Goal: Information Seeking & Learning: Learn about a topic

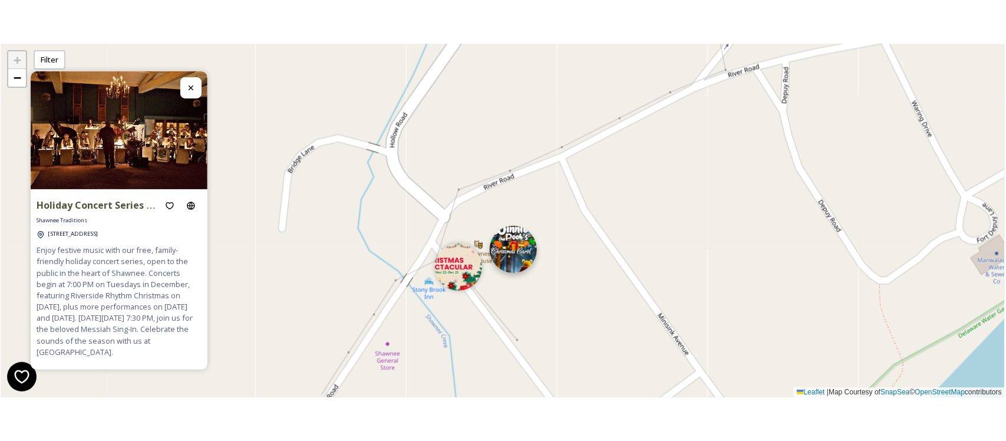
click at [520, 248] on img at bounding box center [513, 249] width 47 height 47
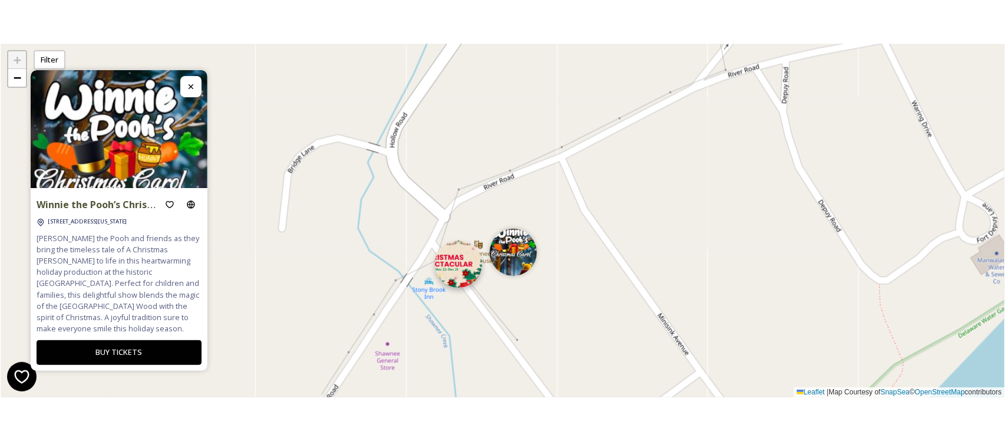
click at [457, 274] on img at bounding box center [458, 264] width 47 height 47
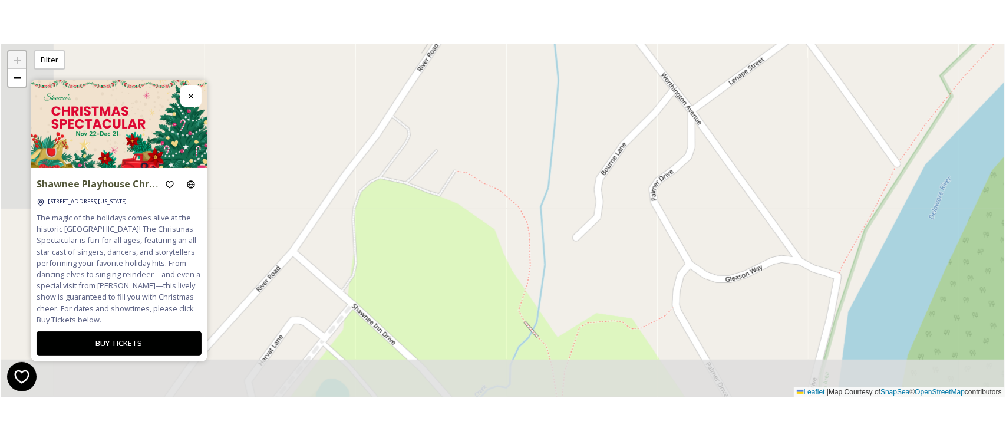
drag, startPoint x: 358, startPoint y: 310, endPoint x: 459, endPoint y: -32, distance: 356.5
click at [459, 0] on html "Shawnee Playhouse Christmas Spectacular [STREET_ADDRESS][US_STATE] The magic of…" at bounding box center [503, 220] width 1006 height 441
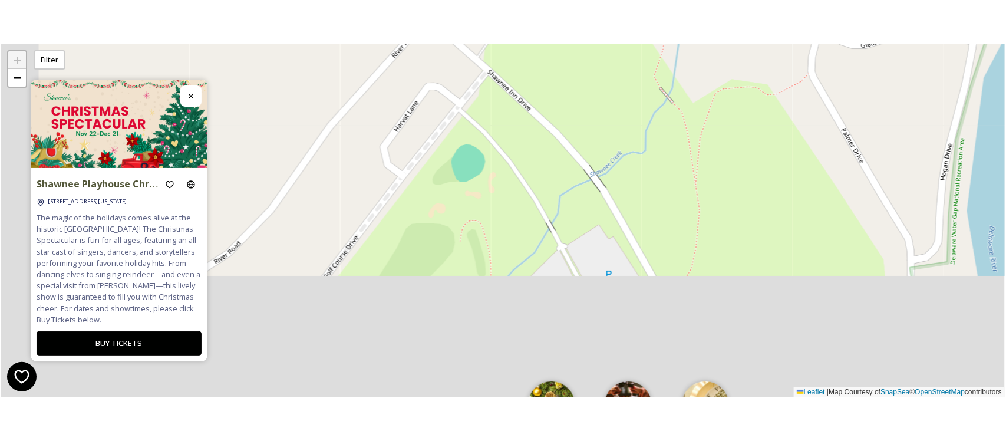
drag, startPoint x: 320, startPoint y: 222, endPoint x: 456, endPoint y: -20, distance: 277.6
click at [456, 0] on html "Shawnee Playhouse Christmas Spectacular [STREET_ADDRESS][US_STATE] The magic of…" at bounding box center [503, 220] width 1006 height 441
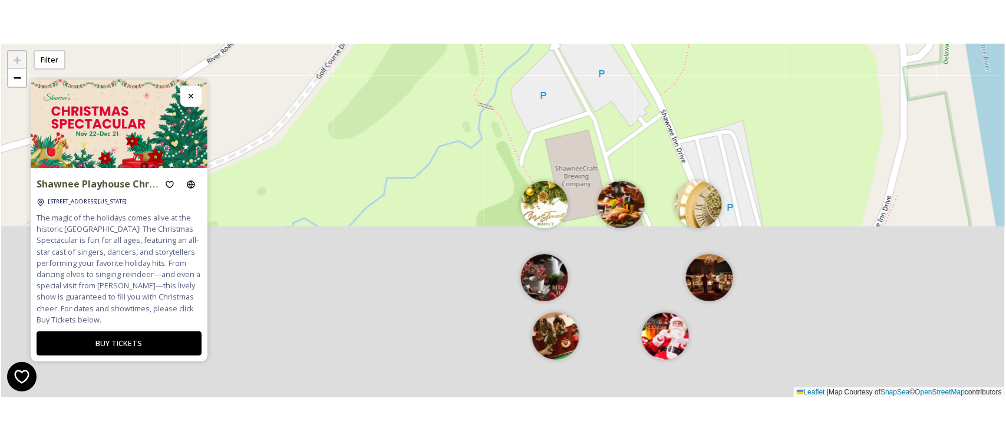
drag, startPoint x: 425, startPoint y: 148, endPoint x: 398, endPoint y: 8, distance: 142.8
click at [398, 8] on div "Shawnee Playhouse Christmas Spectacular [STREET_ADDRESS][US_STATE] The magic of…" at bounding box center [503, 220] width 1004 height 441
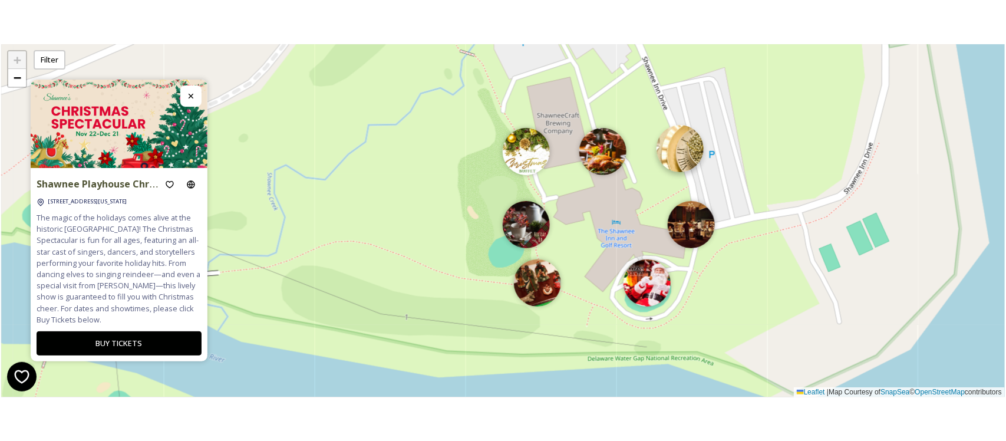
click at [687, 163] on img at bounding box center [680, 148] width 47 height 47
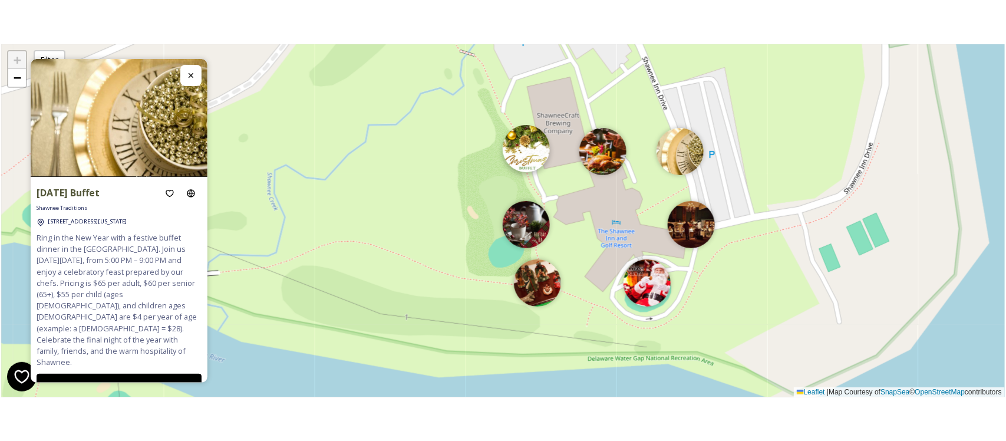
click at [520, 172] on div "+ − Leaflet | Map Courtesy of SnapSea © OpenStreetMap contributors" at bounding box center [503, 220] width 1004 height 353
click at [525, 136] on img at bounding box center [526, 148] width 47 height 47
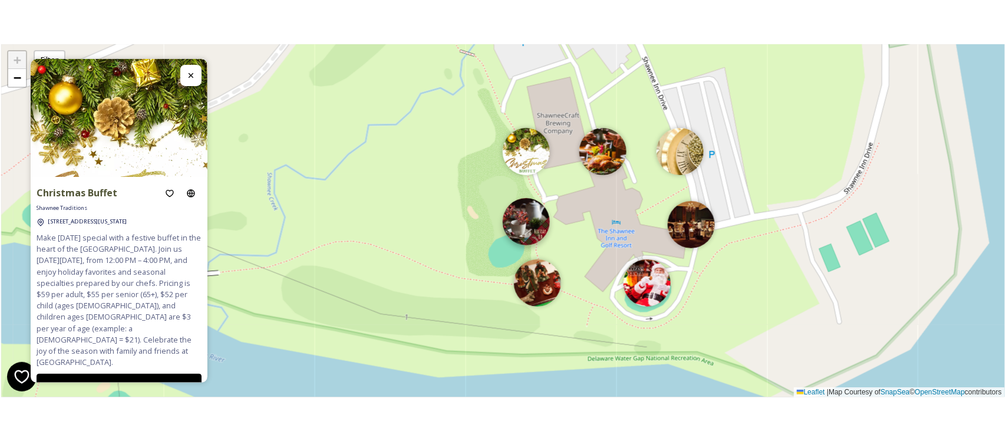
click at [519, 208] on img at bounding box center [526, 221] width 47 height 47
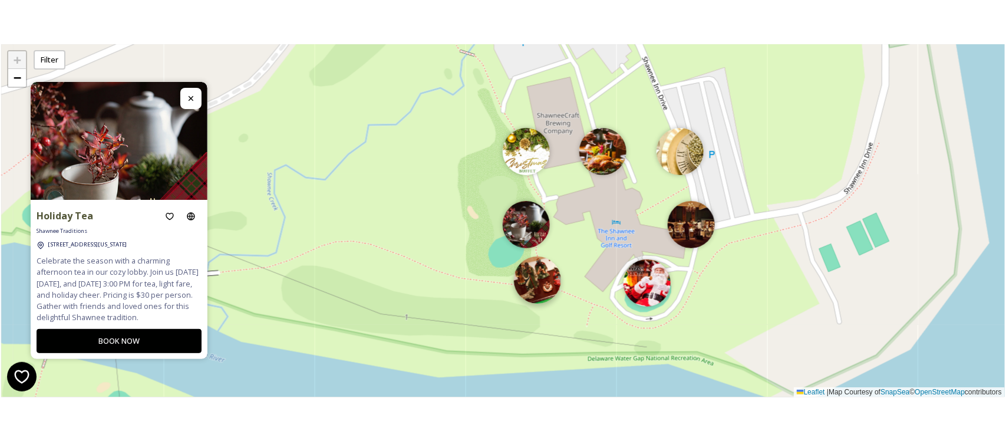
click at [536, 279] on img at bounding box center [537, 279] width 47 height 47
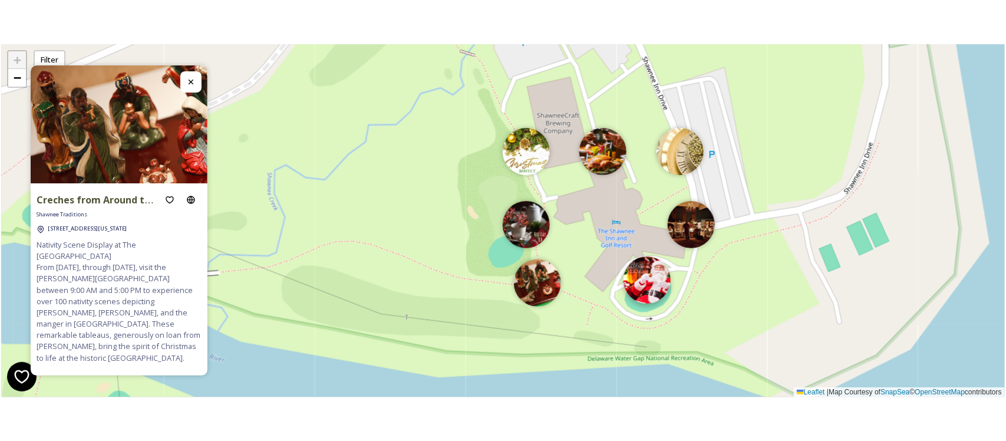
click at [652, 292] on img at bounding box center [647, 279] width 47 height 47
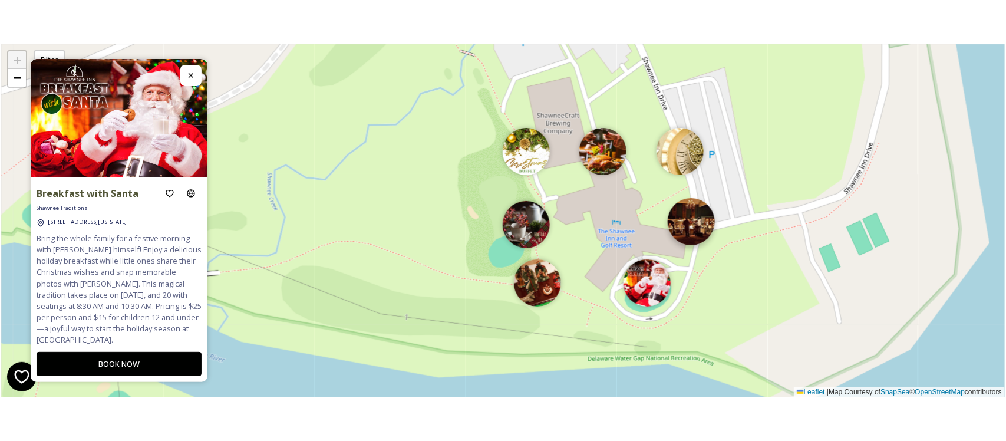
click at [699, 217] on img at bounding box center [691, 221] width 47 height 47
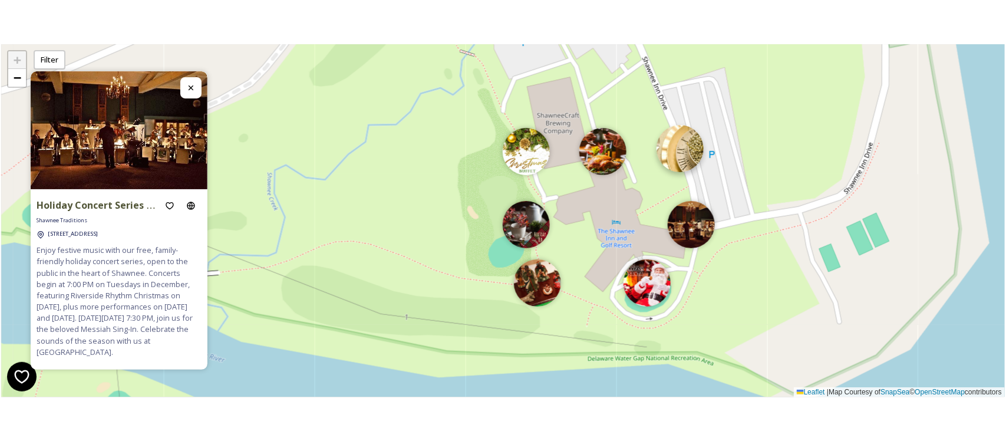
click at [684, 151] on img at bounding box center [680, 148] width 47 height 47
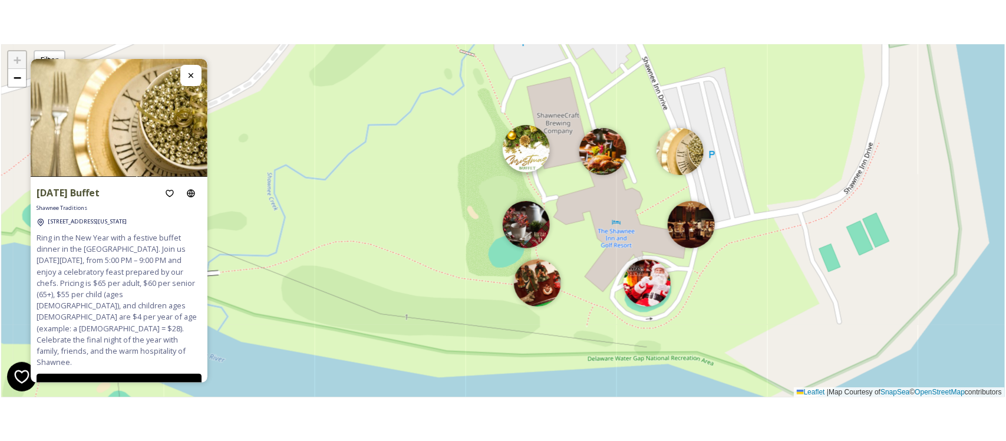
click at [519, 147] on img at bounding box center [526, 148] width 47 height 47
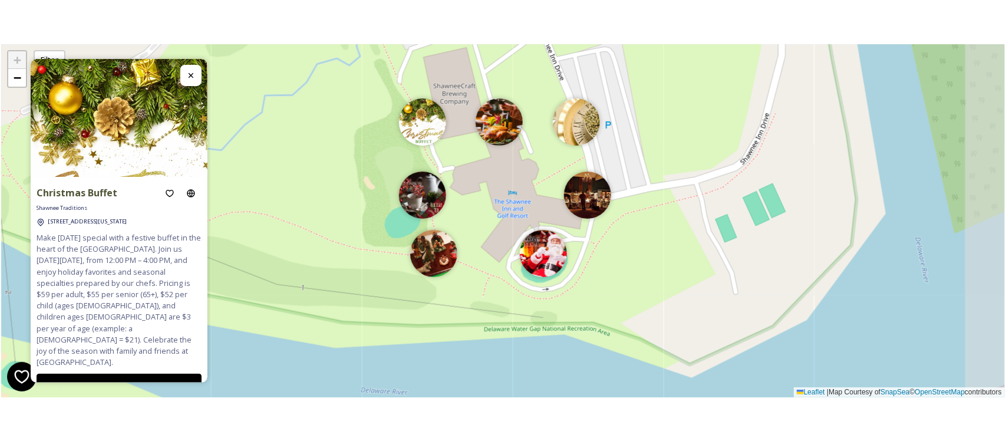
drag, startPoint x: 594, startPoint y: 180, endPoint x: 491, endPoint y: 151, distance: 107.3
click at [491, 151] on div "+ − Leaflet | Map Courtesy of SnapSea © OpenStreetMap contributors" at bounding box center [503, 220] width 1004 height 353
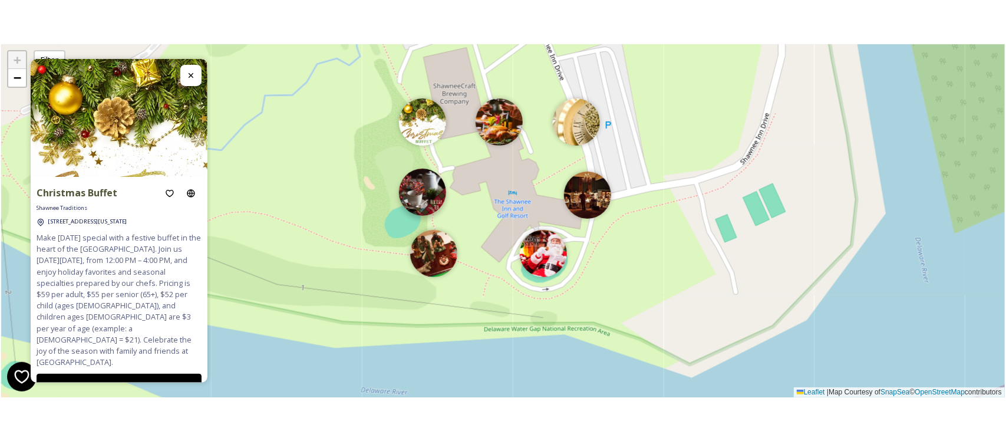
click at [423, 198] on img at bounding box center [422, 191] width 47 height 47
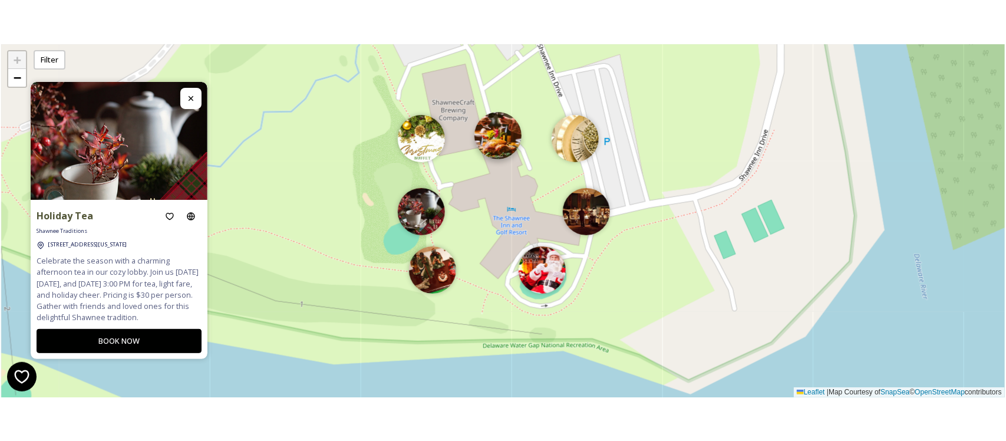
click at [512, 137] on img at bounding box center [498, 134] width 47 height 47
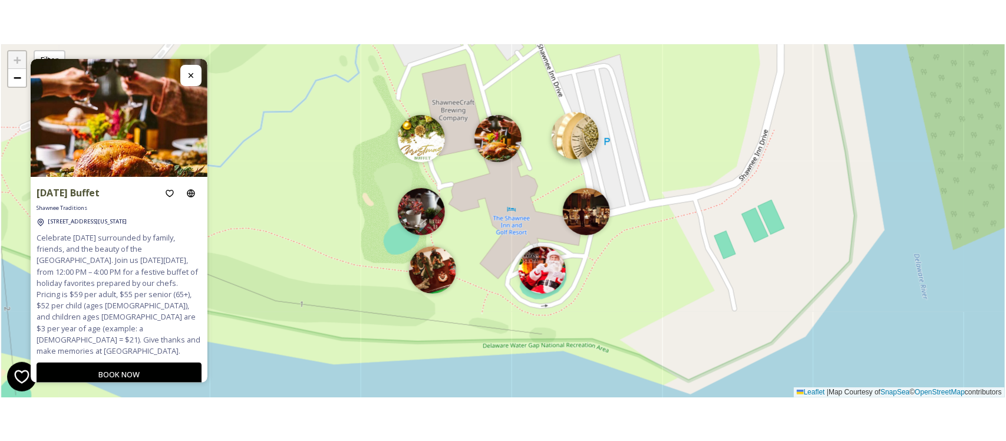
click at [582, 128] on img at bounding box center [575, 134] width 47 height 47
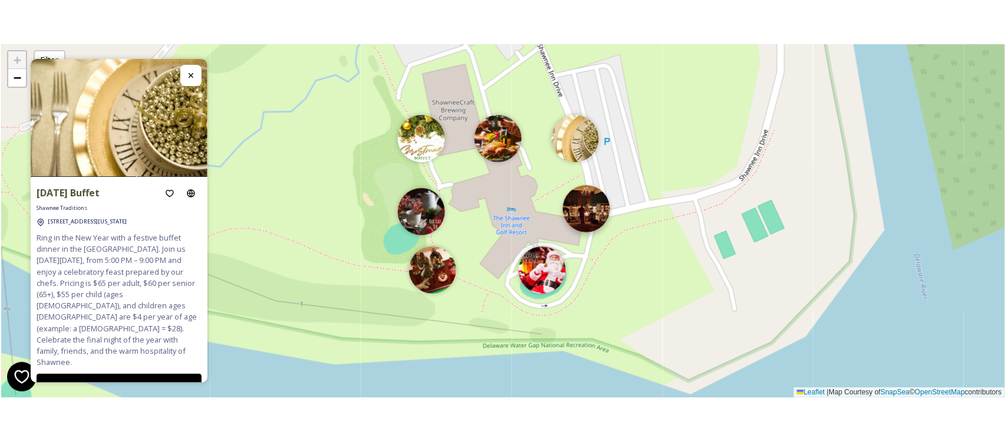
click at [594, 207] on img at bounding box center [586, 208] width 47 height 47
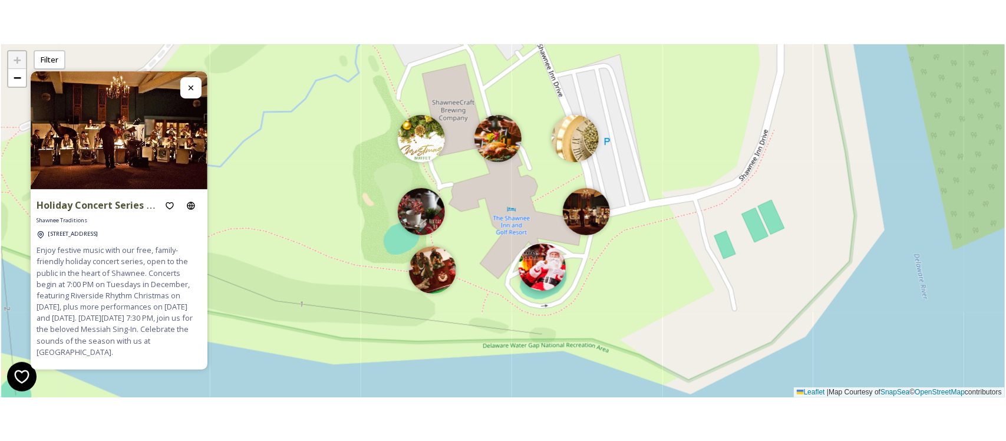
click at [541, 270] on img at bounding box center [542, 266] width 47 height 47
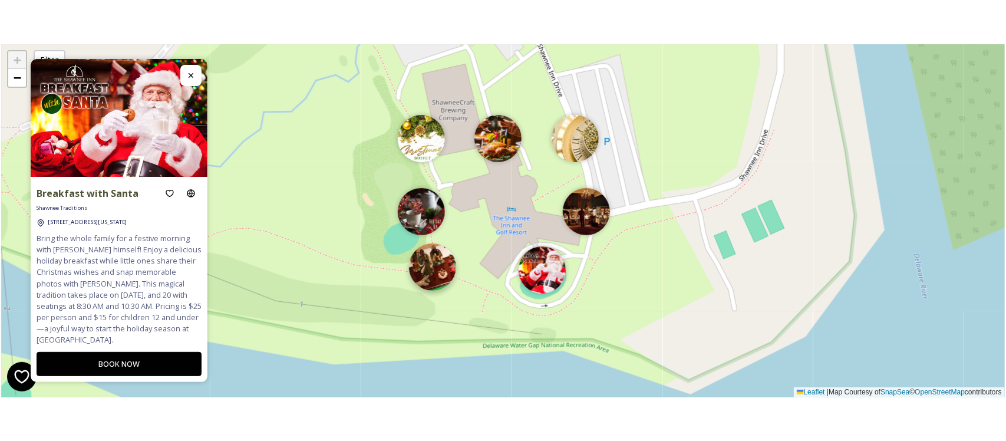
click at [429, 275] on img at bounding box center [432, 266] width 47 height 47
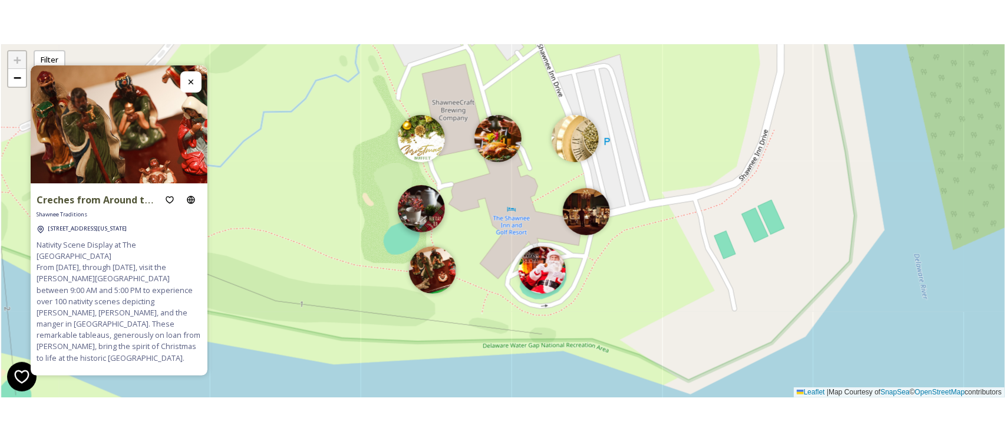
click at [405, 200] on img at bounding box center [421, 208] width 47 height 47
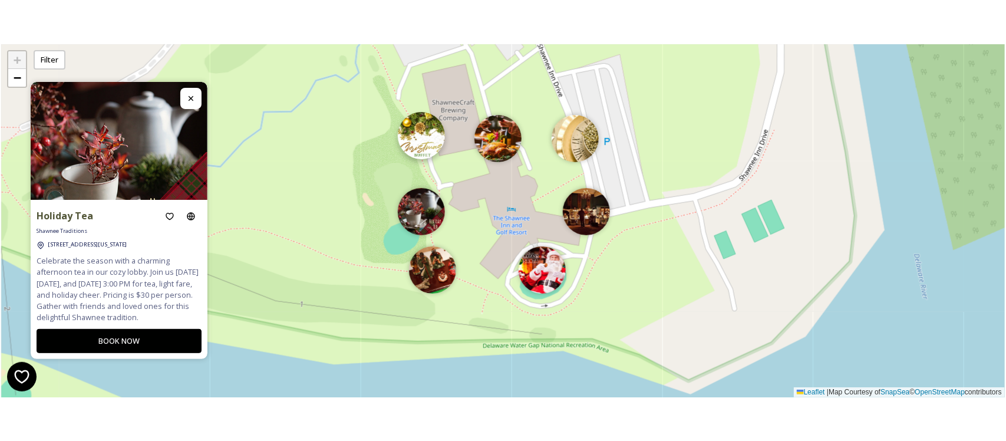
click at [411, 140] on img at bounding box center [421, 134] width 47 height 47
